Goal: Information Seeking & Learning: Find specific fact

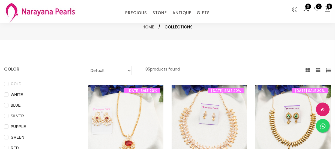
select select "INR"
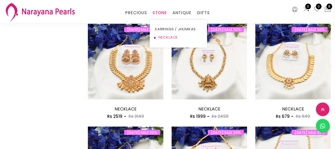
click at [166, 34] on link "NECKLACE" at bounding box center [178, 37] width 46 height 8
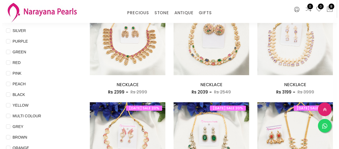
scroll to position [174, 0]
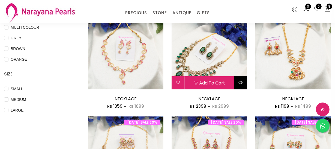
click at [240, 85] on button at bounding box center [240, 82] width 13 height 13
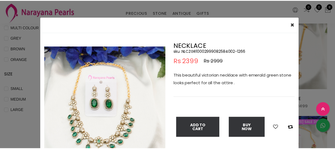
scroll to position [25, 0]
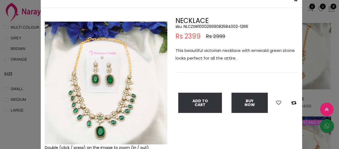
click at [28, 80] on div "× Close Double (click / press) on the image to zoom (in / out). NECKLACE sku : …" at bounding box center [169, 74] width 339 height 149
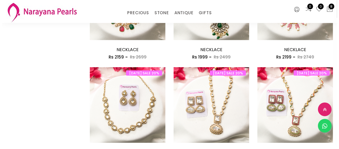
scroll to position [645, 0]
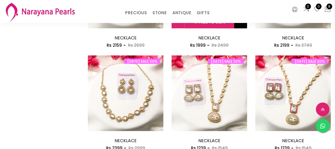
click at [240, 24] on icon at bounding box center [241, 21] width 4 height 4
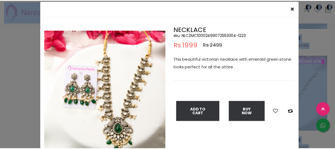
scroll to position [25, 0]
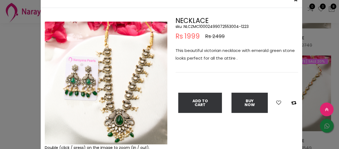
click at [22, 78] on div "× Close Double (click / press) on the image to zoom (in / out). NECKLACE sku : …" at bounding box center [169, 74] width 339 height 149
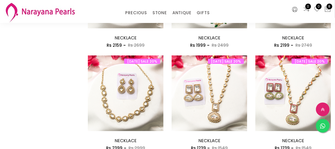
scroll to position [744, 0]
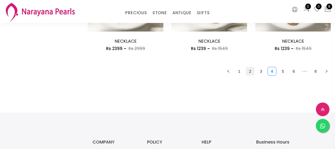
click at [249, 71] on link "2" at bounding box center [250, 71] width 8 height 8
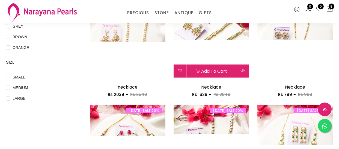
scroll to position [174, 0]
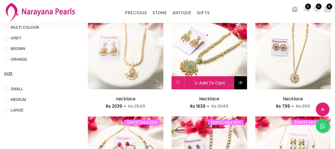
click at [240, 85] on button at bounding box center [240, 82] width 13 height 13
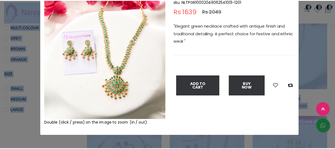
scroll to position [25, 0]
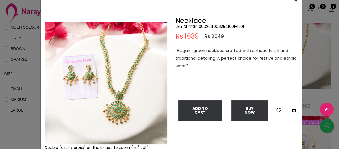
click at [22, 67] on div "× Close Double (click / press) on the image to zoom (in / out). Necklace sku : …" at bounding box center [169, 74] width 339 height 149
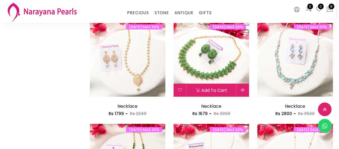
scroll to position [372, 0]
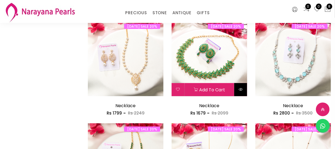
click at [242, 93] on button at bounding box center [240, 89] width 13 height 13
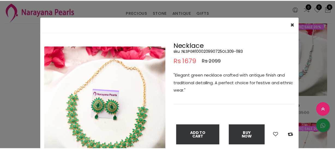
scroll to position [25, 0]
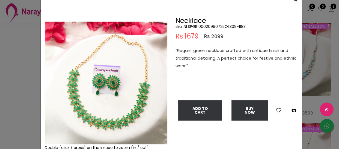
click at [13, 59] on div "× Close Double (click / press) on the image to zoom (in / out). Necklace sku : …" at bounding box center [169, 74] width 339 height 149
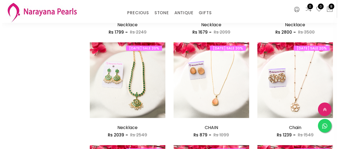
scroll to position [496, 0]
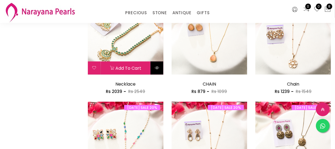
click at [155, 68] on icon at bounding box center [157, 67] width 4 height 4
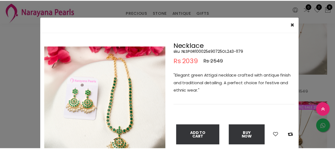
scroll to position [25, 0]
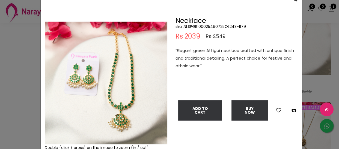
click at [1, 82] on div "× Close Double (click / press) on the image to zoom (in / out). Necklace sku : …" at bounding box center [169, 74] width 339 height 149
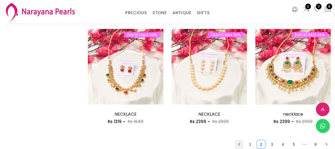
scroll to position [744, 0]
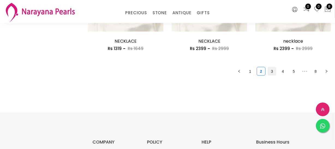
click at [273, 75] on link "3" at bounding box center [272, 71] width 8 height 8
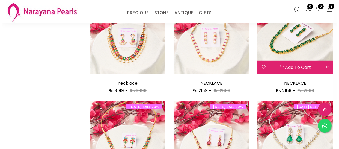
scroll to position [297, 0]
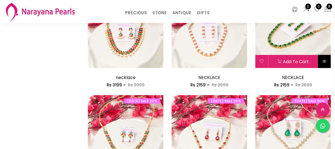
click at [327, 63] on button at bounding box center [324, 61] width 13 height 13
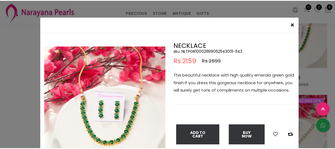
scroll to position [25, 0]
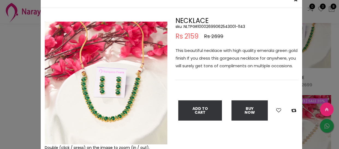
click at [26, 45] on div "× Close Double (click / press) on the image to zoom (in / out). NECKLACE sku : …" at bounding box center [169, 74] width 339 height 149
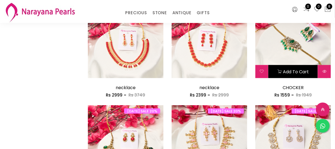
scroll to position [695, 0]
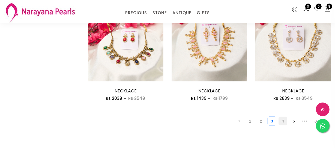
click at [281, 123] on link "4" at bounding box center [283, 121] width 8 height 8
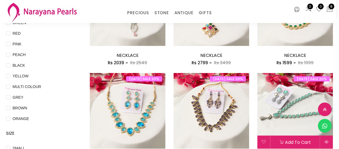
scroll to position [99, 0]
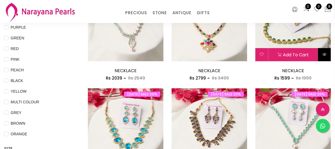
click at [326, 50] on button at bounding box center [324, 54] width 13 height 13
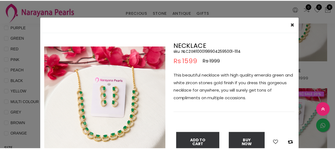
scroll to position [25, 0]
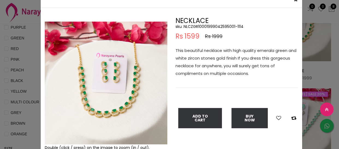
click at [26, 87] on div "× Close Double (click / press) on the image to zoom (in / out). NECKLACE sku : …" at bounding box center [169, 74] width 339 height 149
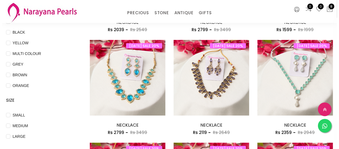
scroll to position [223, 0]
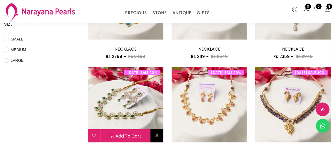
click at [157, 138] on button at bounding box center [157, 135] width 13 height 13
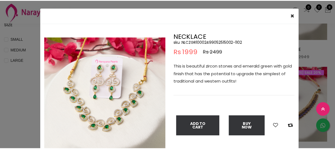
scroll to position [25, 0]
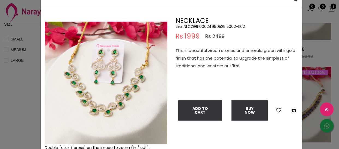
click at [17, 120] on div "× Close Double (click / press) on the image to zoom (in / out). NECKLACE sku : …" at bounding box center [169, 74] width 339 height 149
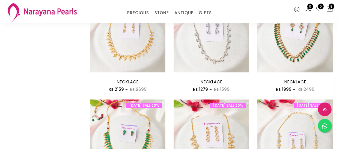
scroll to position [397, 0]
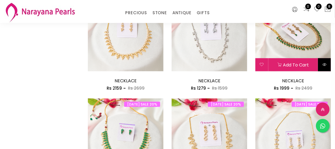
click at [322, 65] on button at bounding box center [324, 64] width 13 height 13
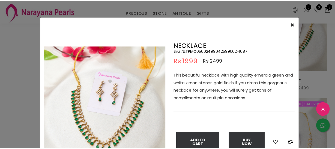
scroll to position [25, 0]
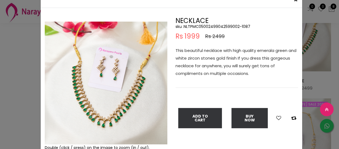
click at [15, 76] on div "× Close Double (click / press) on the image to zoom (in / out). NECKLACE sku : …" at bounding box center [169, 74] width 339 height 149
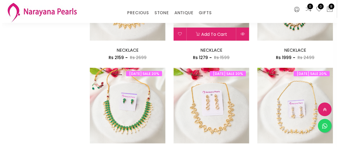
scroll to position [471, 0]
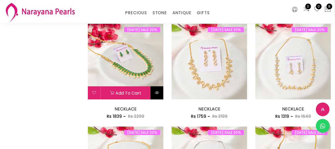
click at [153, 95] on button at bounding box center [157, 92] width 13 height 13
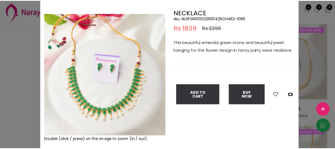
scroll to position [49, 0]
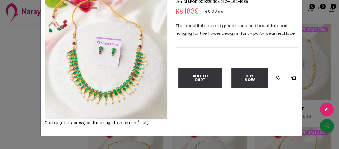
click at [22, 73] on div "× Close Double (click / press) on the image to zoom (in / out). NECKLACE sku : …" at bounding box center [169, 74] width 339 height 149
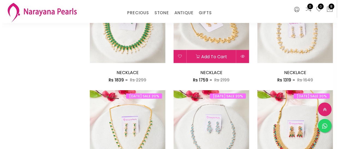
scroll to position [570, 0]
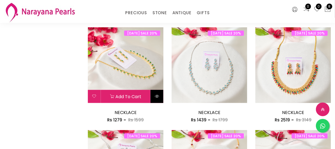
click at [161, 94] on button at bounding box center [157, 96] width 13 height 13
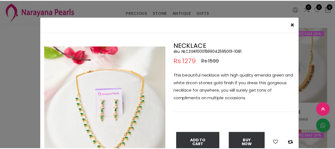
scroll to position [49, 0]
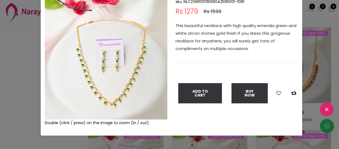
click at [4, 70] on div "× Close Double (click / press) on the image to zoom (in / out). NECKLACE sku : …" at bounding box center [169, 74] width 339 height 149
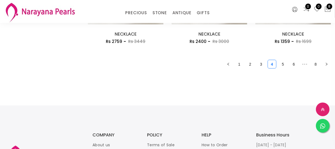
scroll to position [769, 0]
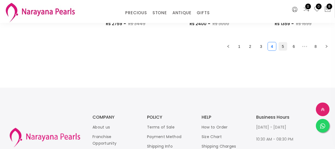
click at [279, 48] on link "5" at bounding box center [283, 46] width 8 height 8
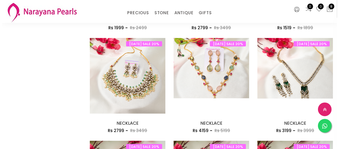
scroll to position [471, 0]
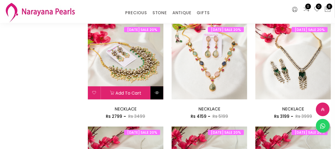
click at [157, 95] on button at bounding box center [157, 92] width 13 height 13
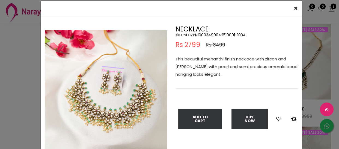
scroll to position [25, 0]
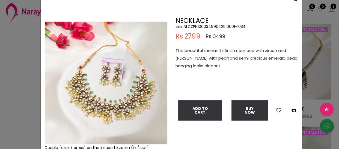
click at [19, 71] on div "× Close Double (click / press) on the image to zoom (in / out). NECKLACE sku : …" at bounding box center [169, 74] width 339 height 149
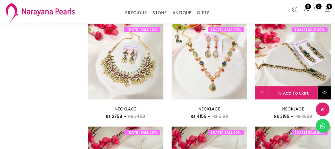
click at [326, 94] on button at bounding box center [324, 92] width 13 height 13
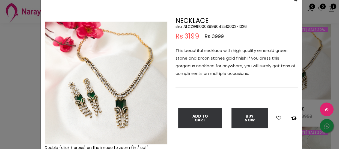
click at [27, 88] on div "× Close Double (click / press) on the image to zoom (in / out). NECKLACE sku : …" at bounding box center [169, 74] width 339 height 149
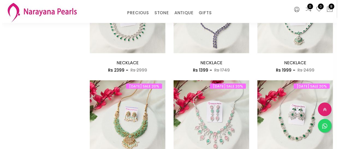
scroll to position [670, 0]
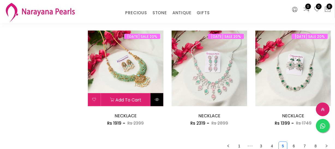
click at [158, 96] on button at bounding box center [157, 99] width 13 height 13
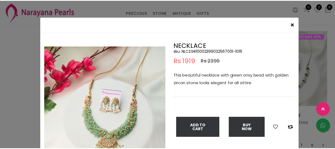
scroll to position [25, 0]
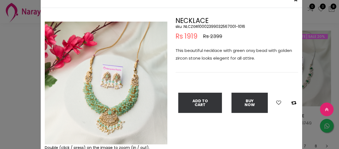
click at [15, 95] on div "× Close Double (click / press) on the image to zoom (in / out). NECKLACE sku : …" at bounding box center [169, 74] width 339 height 149
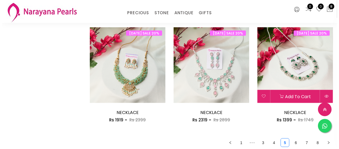
scroll to position [695, 0]
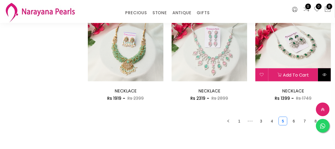
click at [325, 72] on icon at bounding box center [324, 74] width 4 height 4
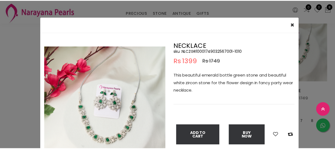
scroll to position [25, 0]
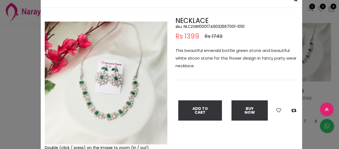
click at [17, 59] on div "× Close Double (click / press) on the image to zoom (in / out). NECKLACE sku : …" at bounding box center [169, 74] width 339 height 149
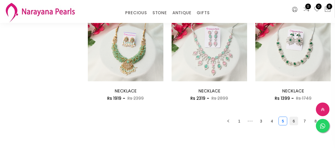
click at [293, 118] on link "6" at bounding box center [294, 121] width 8 height 8
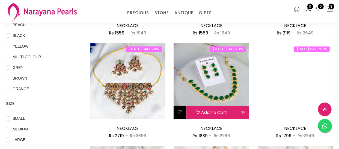
scroll to position [149, 0]
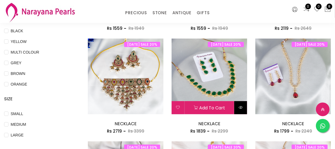
click at [244, 106] on button at bounding box center [240, 107] width 13 height 13
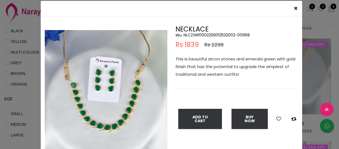
scroll to position [25, 0]
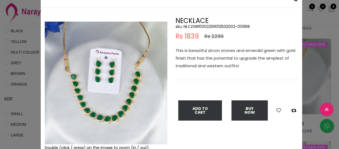
click at [25, 74] on div "× Close Double (click / press) on the image to zoom (in / out). NECKLACE sku : …" at bounding box center [169, 74] width 339 height 149
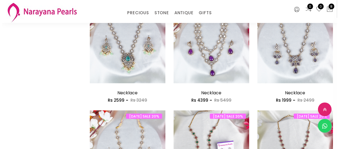
scroll to position [620, 0]
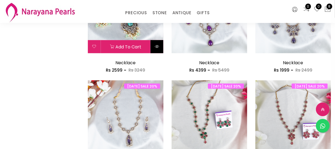
click at [160, 49] on button at bounding box center [157, 46] width 13 height 13
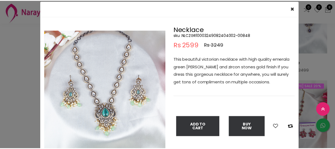
scroll to position [25, 0]
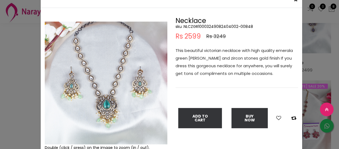
click at [21, 91] on div "× Close Double (click / press) on the image to zoom (in / out). Necklace sku : …" at bounding box center [169, 74] width 339 height 149
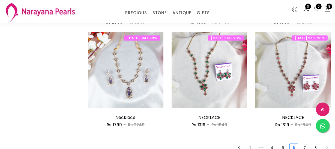
scroll to position [744, 0]
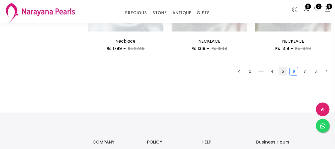
click at [284, 70] on link "5" at bounding box center [283, 71] width 8 height 8
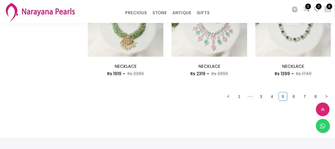
scroll to position [769, 0]
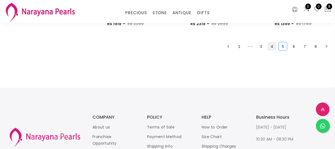
click at [272, 47] on link "4" at bounding box center [272, 46] width 8 height 8
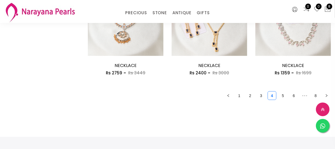
scroll to position [719, 0]
click at [259, 95] on link "3" at bounding box center [261, 96] width 8 height 8
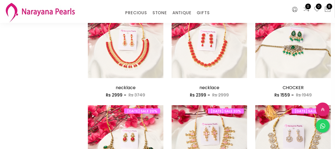
scroll to position [695, 0]
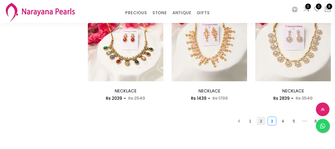
click at [258, 123] on link "2" at bounding box center [261, 121] width 8 height 8
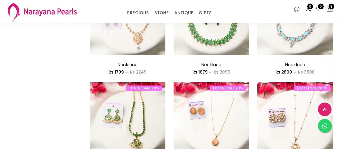
scroll to position [397, 0]
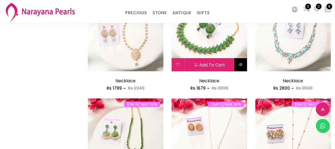
click at [240, 65] on icon at bounding box center [241, 64] width 4 height 4
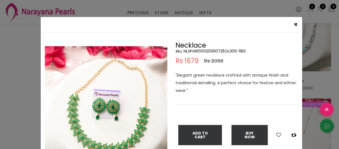
scroll to position [49, 0]
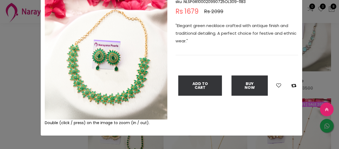
click at [12, 100] on div "× Close Double (click / press) on the image to zoom (in / out). Necklace sku : …" at bounding box center [169, 74] width 339 height 149
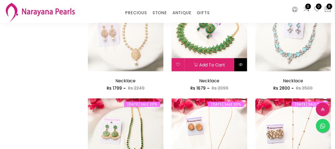
click at [239, 65] on icon at bounding box center [241, 64] width 4 height 4
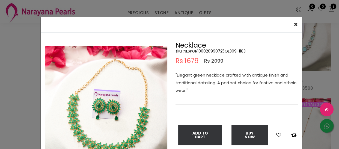
click at [203, 50] on h5 "sku : NLSPGR100020990725OL309-1183" at bounding box center [236, 51] width 123 height 5
copy h5 "NLSPGR100020990725OL309"
